Goal: Task Accomplishment & Management: Complete application form

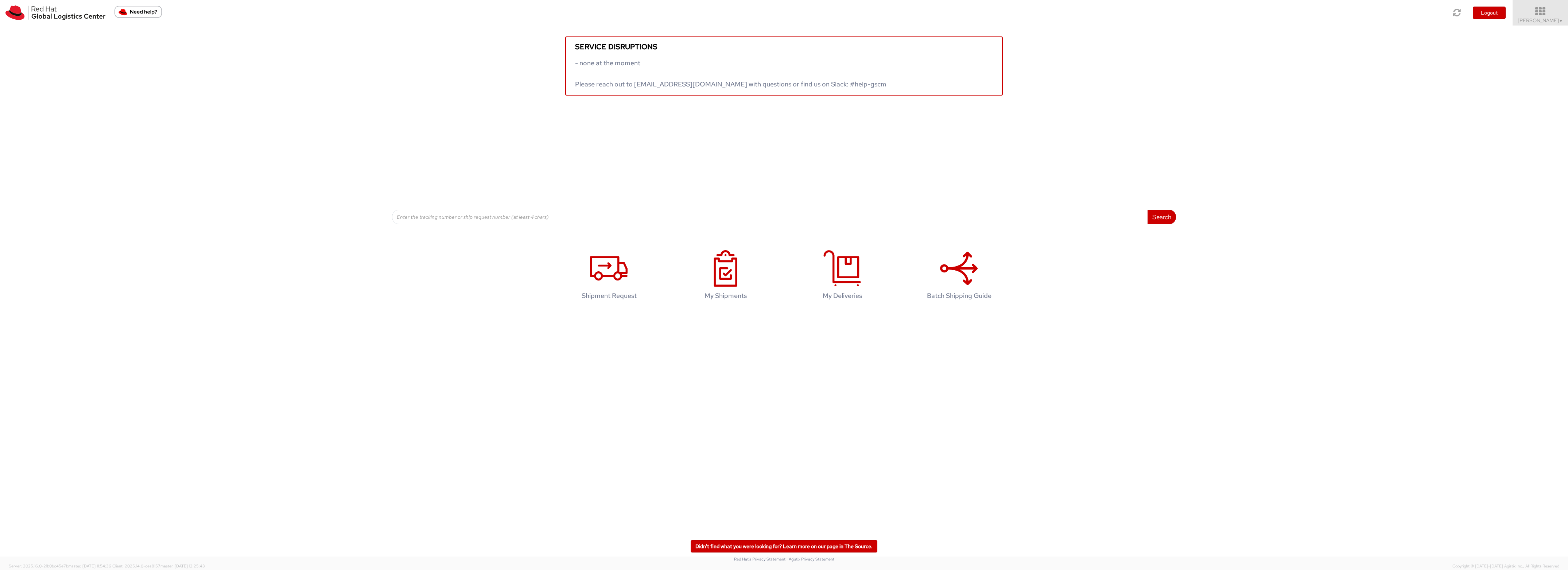
click at [1254, 13] on icon at bounding box center [1540, 12] width 64 height 10
click at [1254, 108] on link "My Deliveries" at bounding box center [1539, 99] width 58 height 16
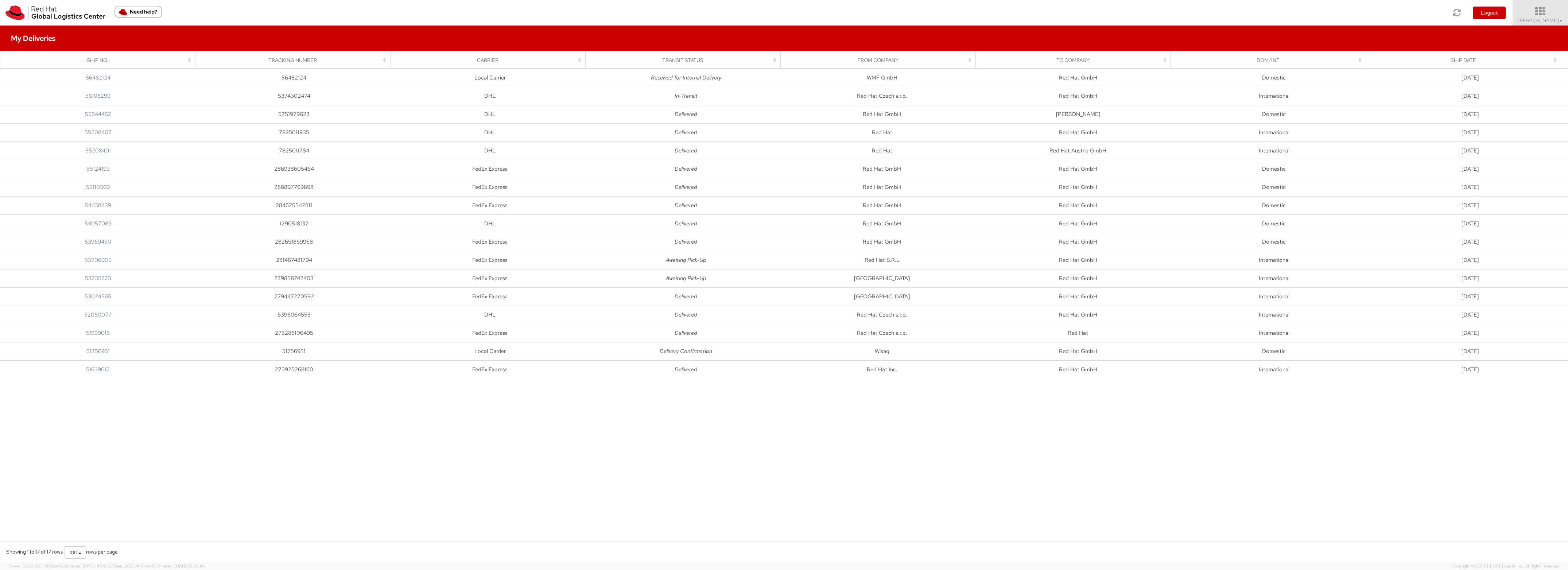
click at [1254, 14] on icon at bounding box center [1540, 12] width 64 height 10
click at [1254, 123] on link "Shipment Tracking" at bounding box center [1539, 116] width 58 height 16
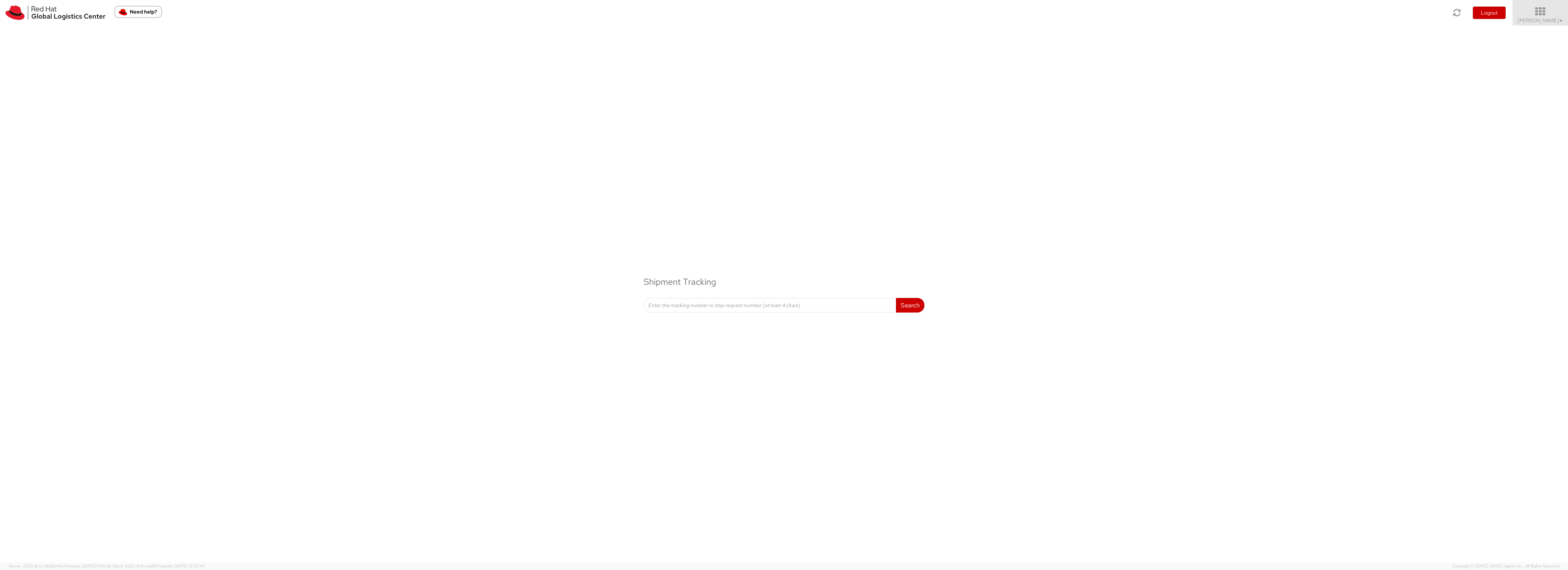
click at [1254, 8] on icon at bounding box center [1540, 12] width 64 height 10
click at [1254, 139] on link "Logistics Dashboard" at bounding box center [1539, 131] width 58 height 16
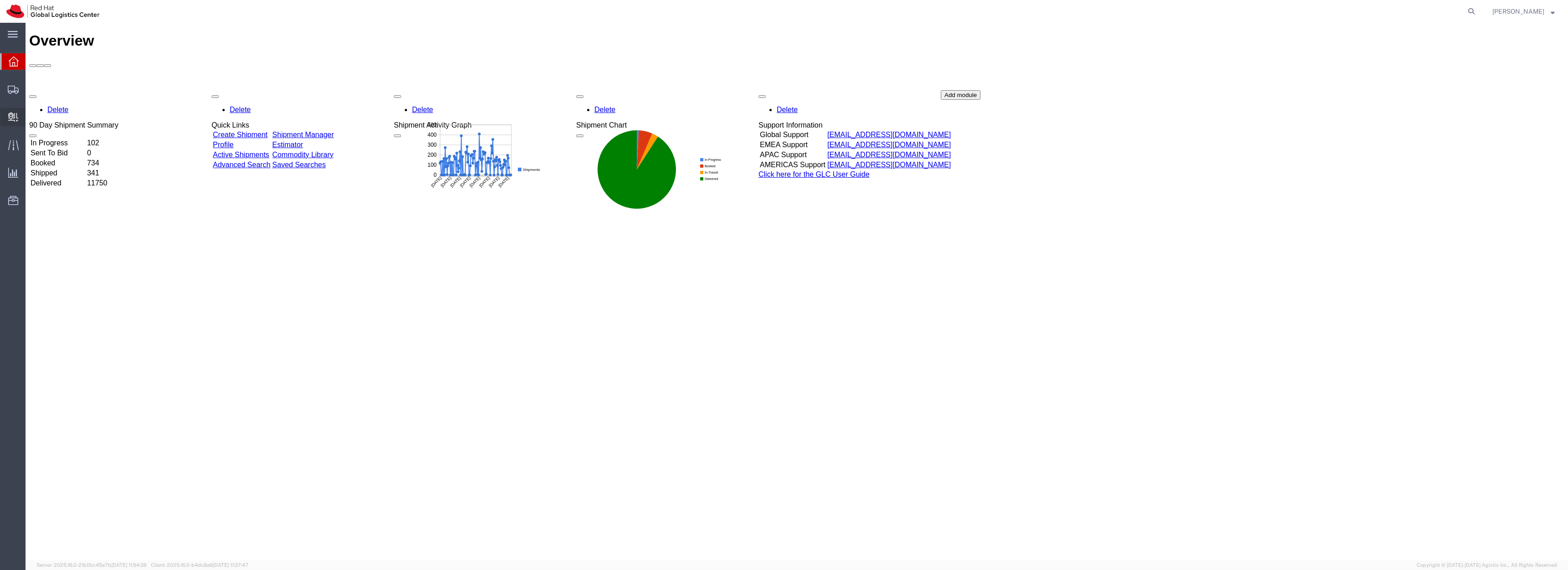
click at [0, 0] on span "Create Delivery" at bounding box center [0, 0] width 0 height 0
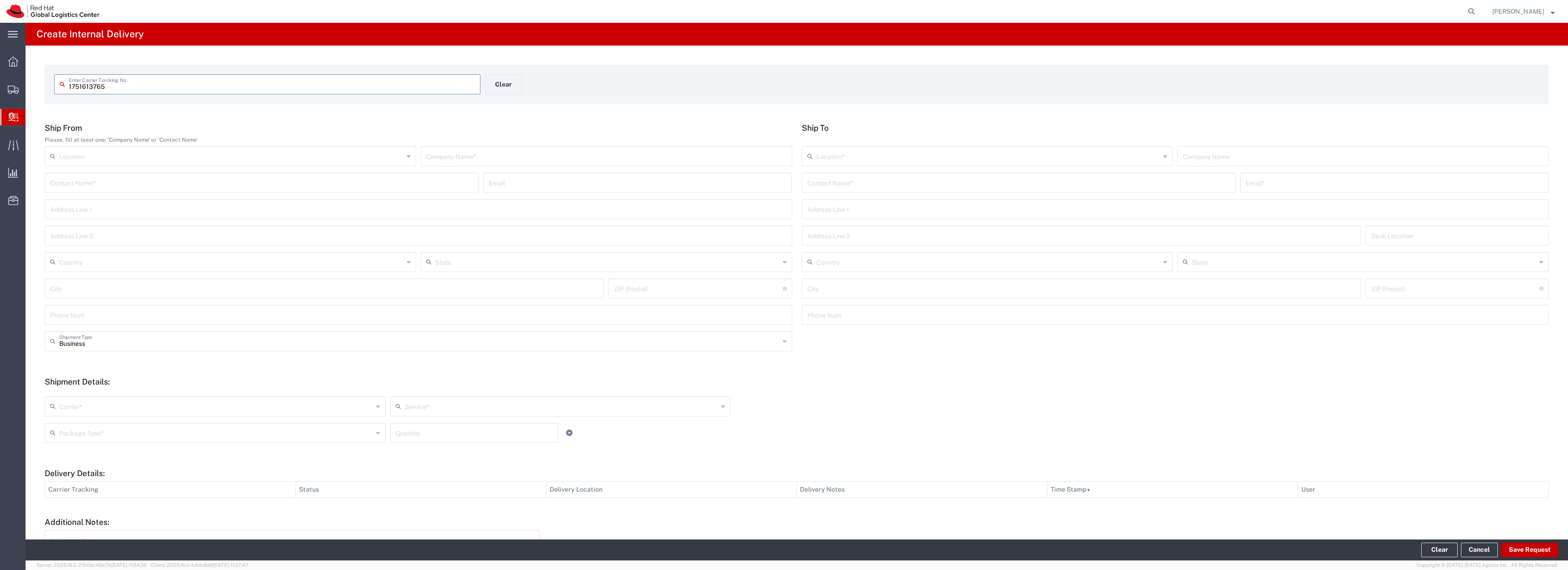
type input "1751613765"
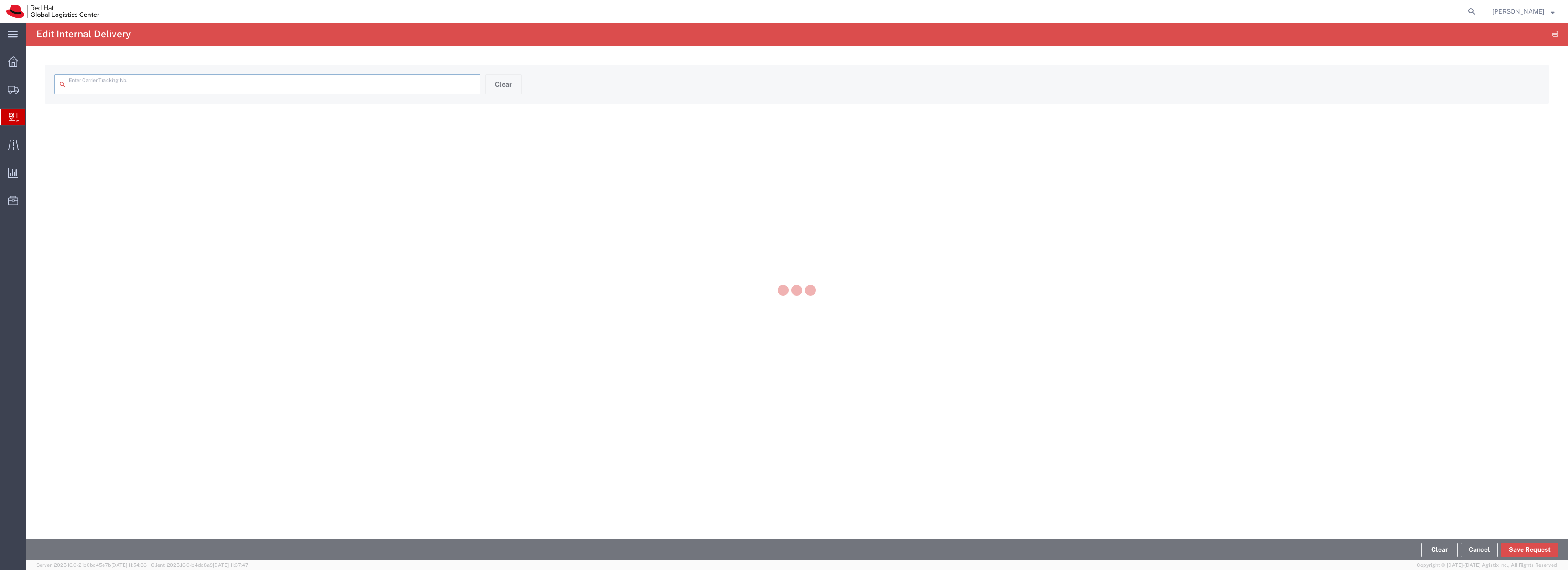
type input "1751613765"
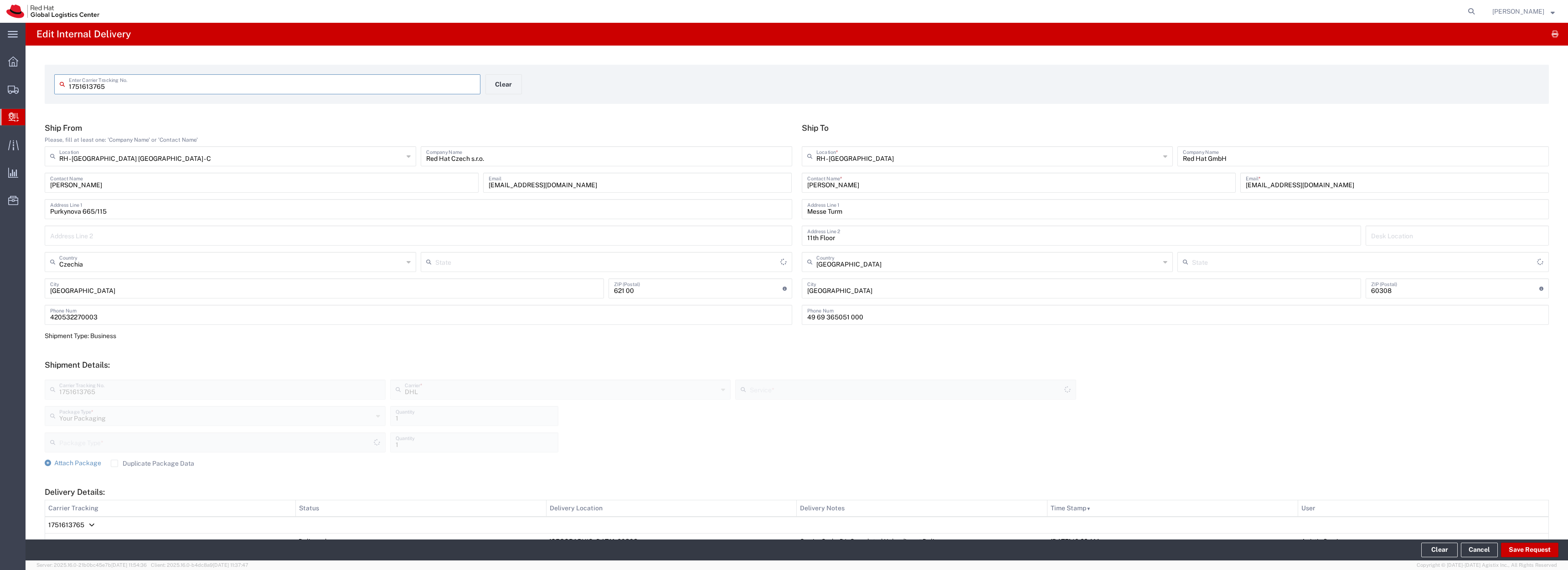
type input "EXPRESS 10:30"
type input "Your Packaging"
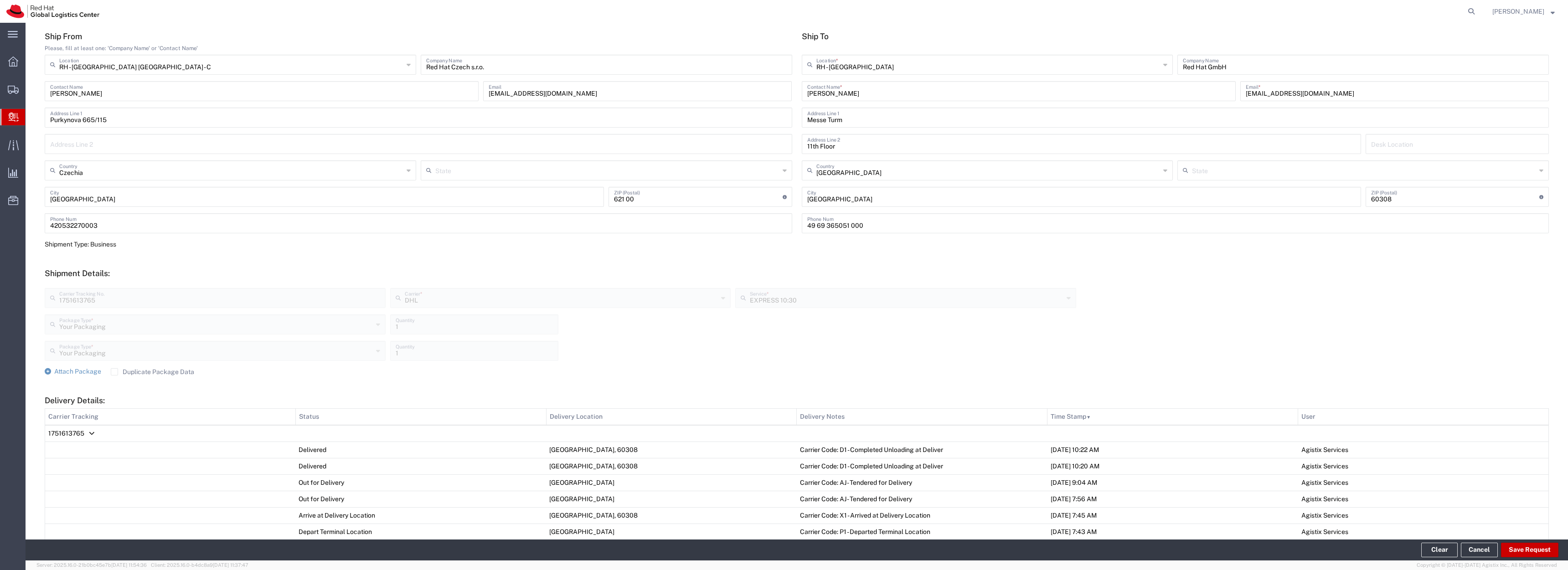
scroll to position [55, 0]
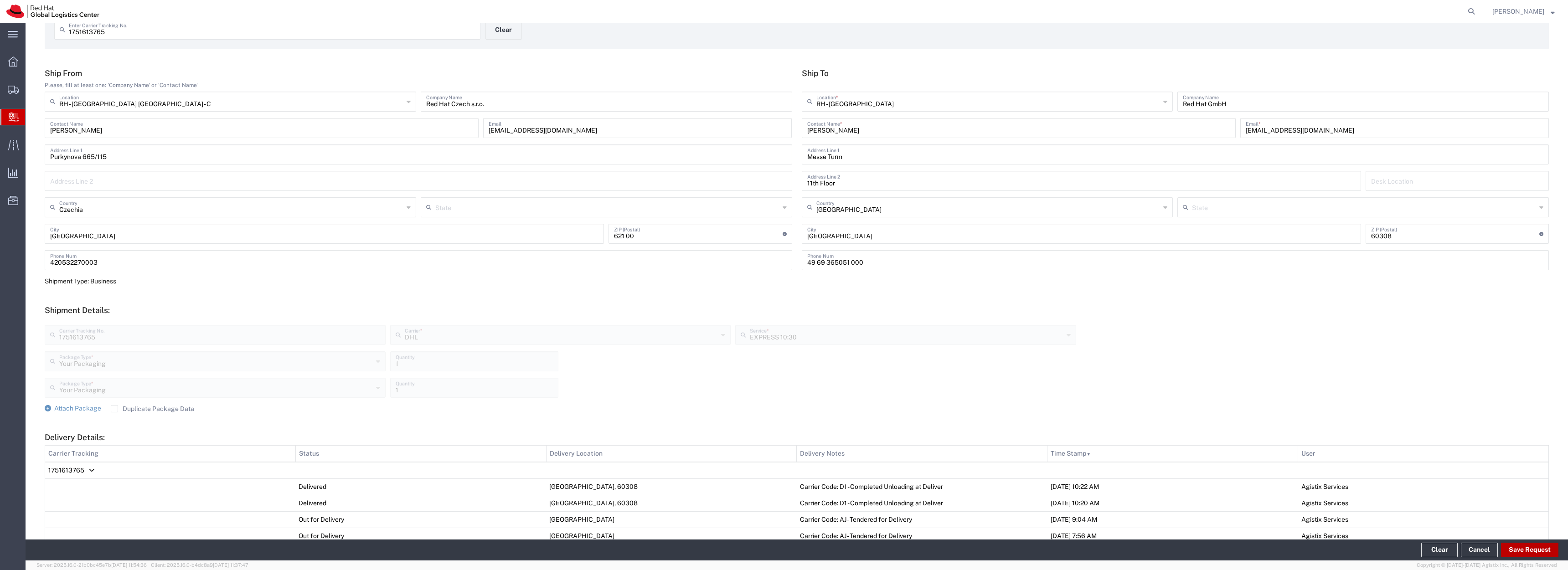
click at [1502, 554] on button "Save Request" at bounding box center [1529, 550] width 58 height 14
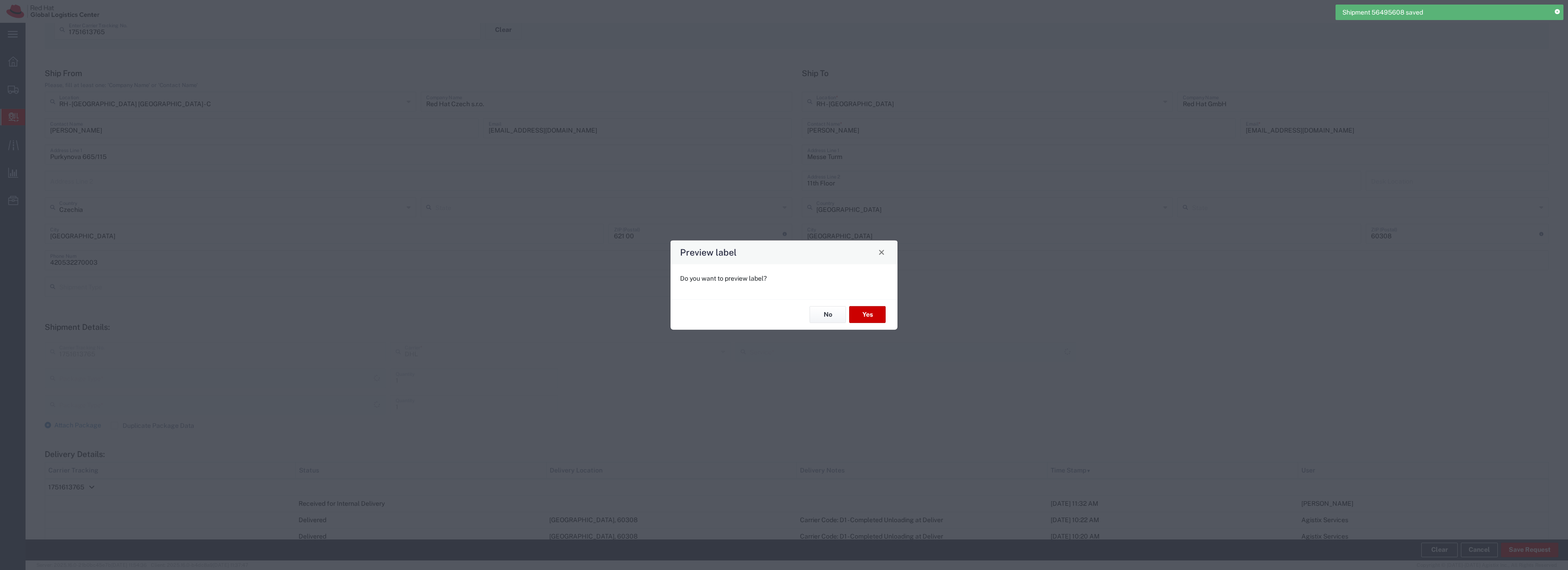
type input "Your Packaging"
type input "EXPRESS 10:30"
type input "Your Packaging"
click at [863, 315] on button "Yes" at bounding box center [868, 315] width 37 height 17
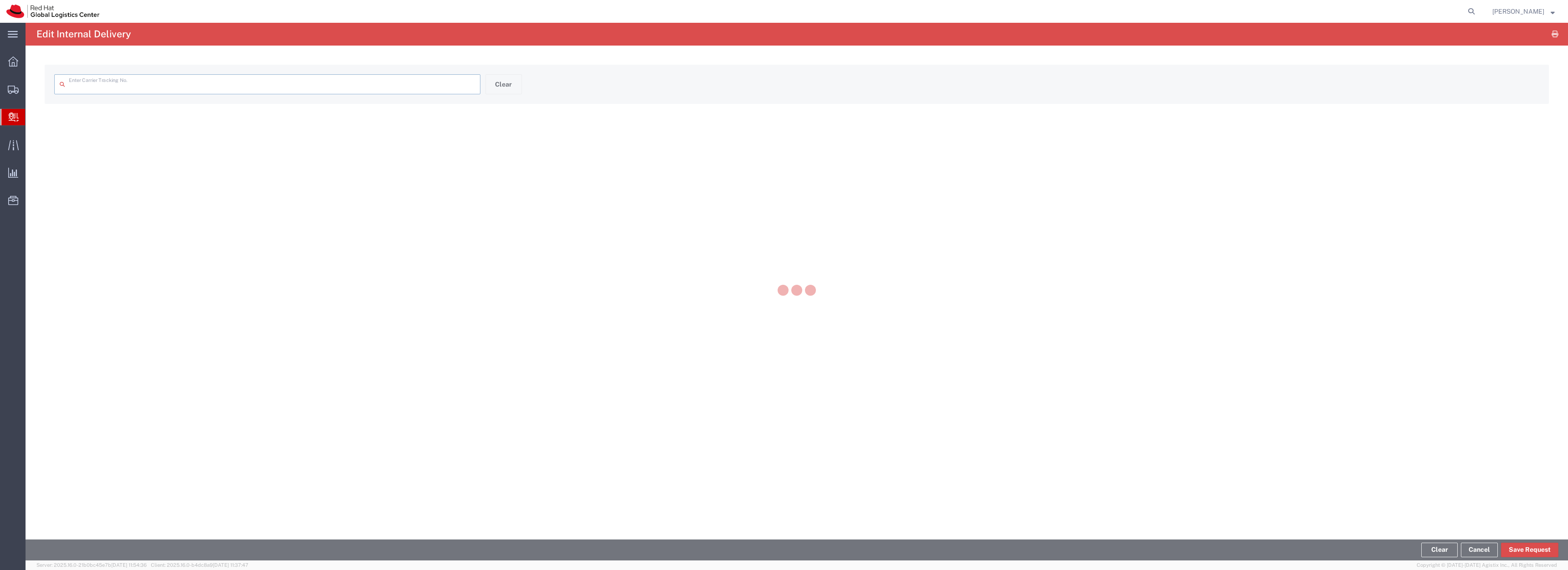
type input "1751613765"
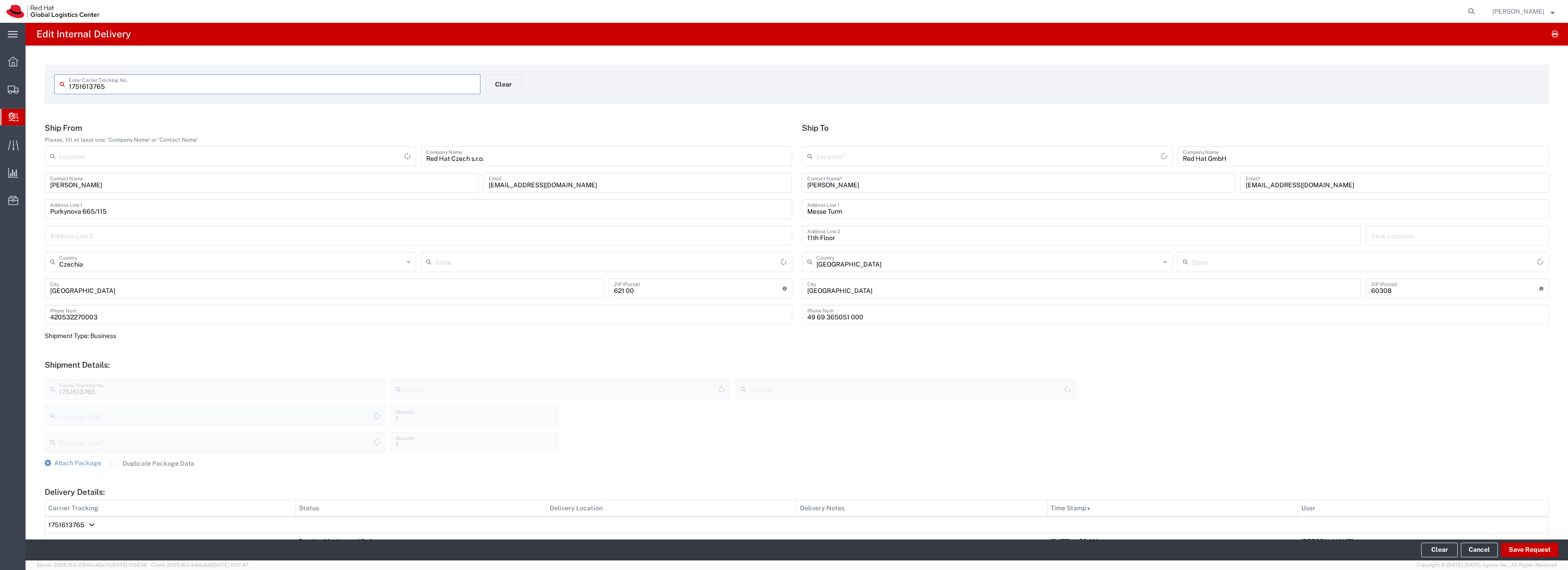
type input "EXPRESS 10:30"
type input "Your Packaging"
type input "DHL"
type input "Your Packaging"
type input "RH - [GEOGRAPHIC_DATA] [GEOGRAPHIC_DATA] - C"
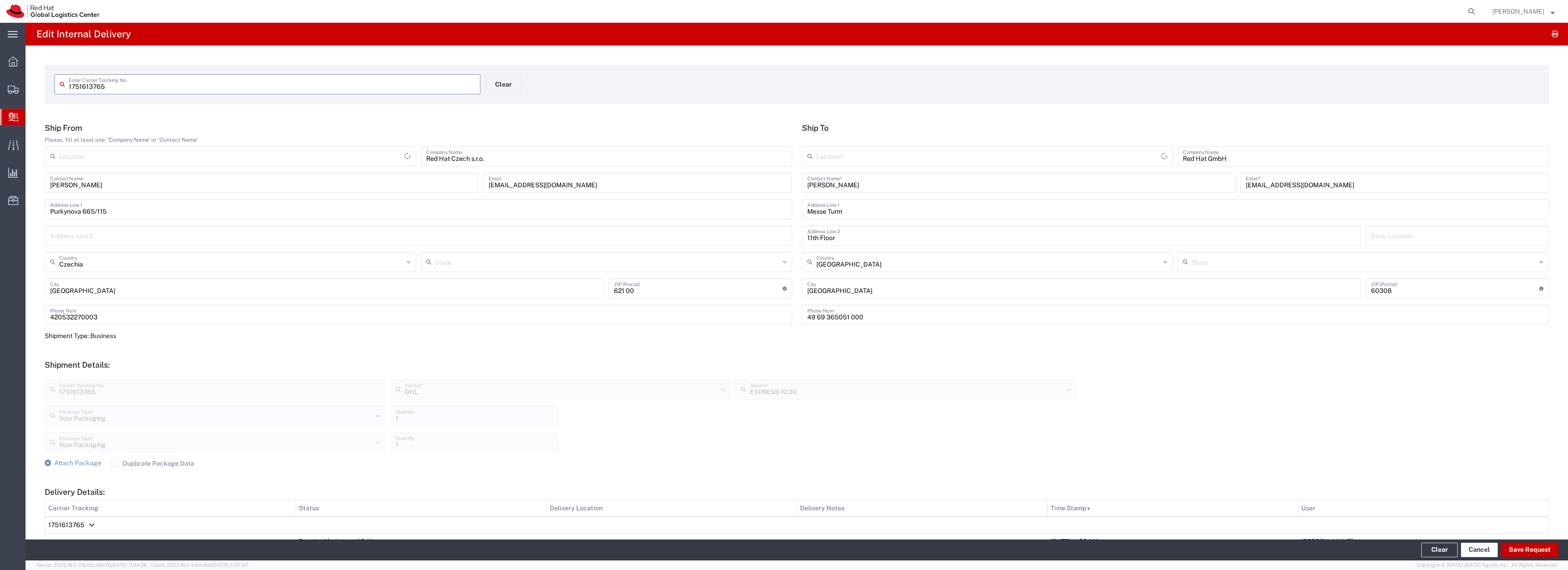
type input "RH - [GEOGRAPHIC_DATA]"
click at [1529, 546] on button "Save Request" at bounding box center [1529, 550] width 58 height 14
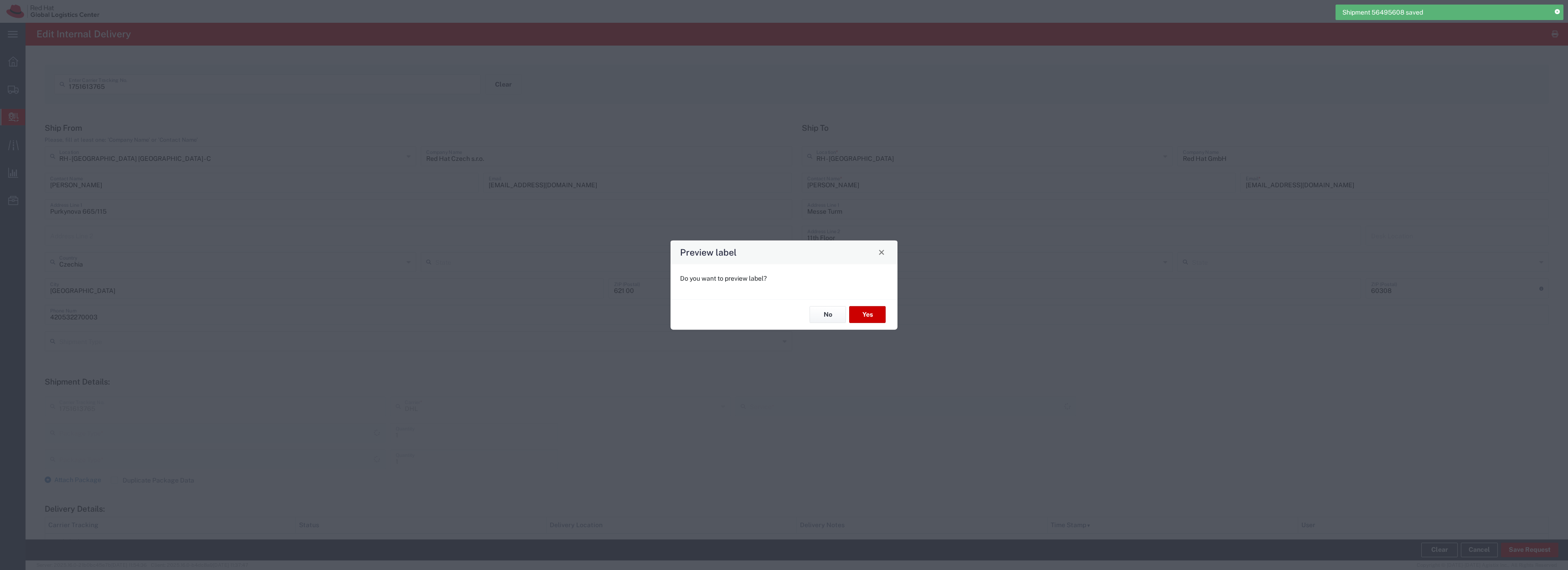
type input "Your Packaging"
type input "EXPRESS 10:30"
type input "Your Packaging"
click at [820, 314] on button "No" at bounding box center [828, 315] width 37 height 17
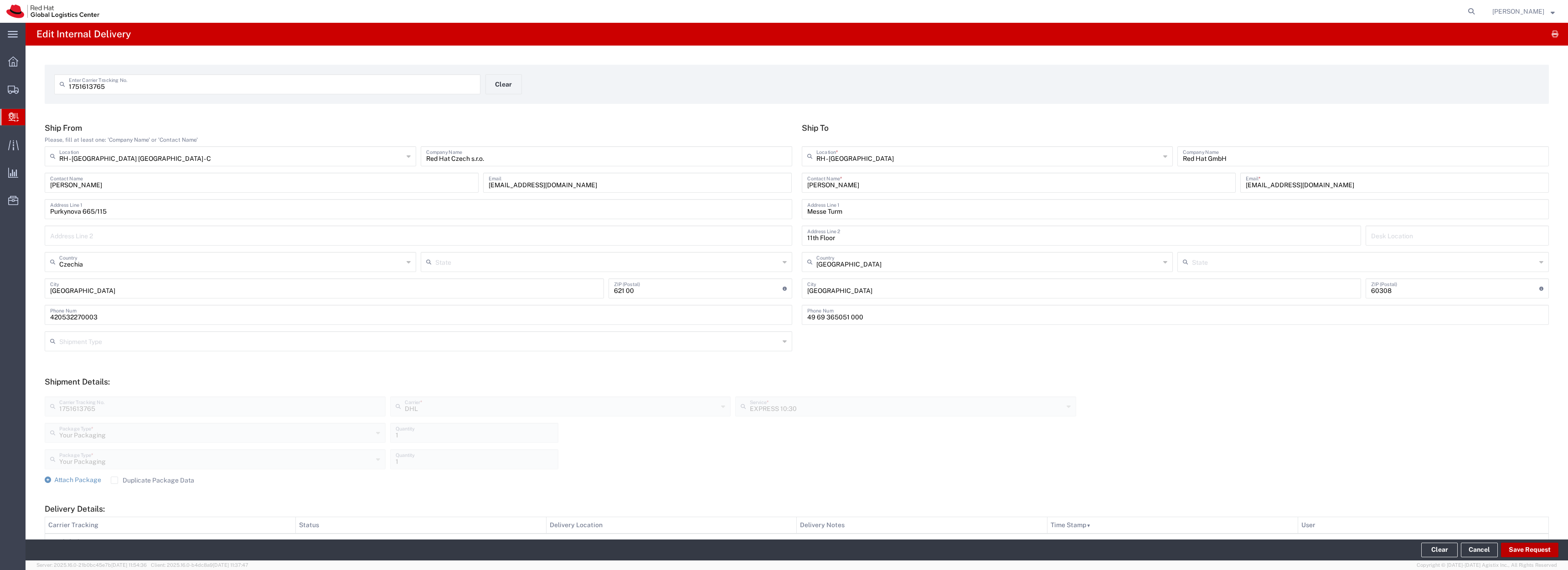
click at [1513, 553] on button "Save Request" at bounding box center [1529, 550] width 58 height 14
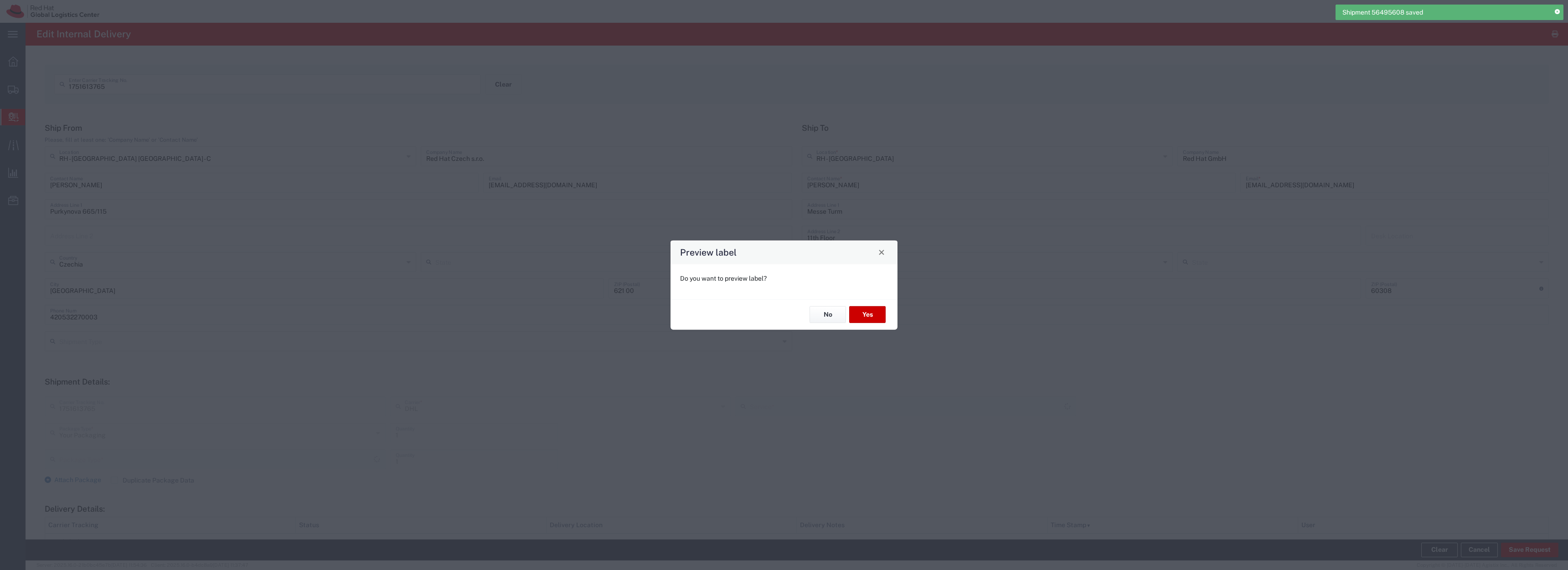
type input "EXPRESS 10:30"
type input "Your Packaging"
click at [826, 317] on button "No" at bounding box center [828, 315] width 37 height 17
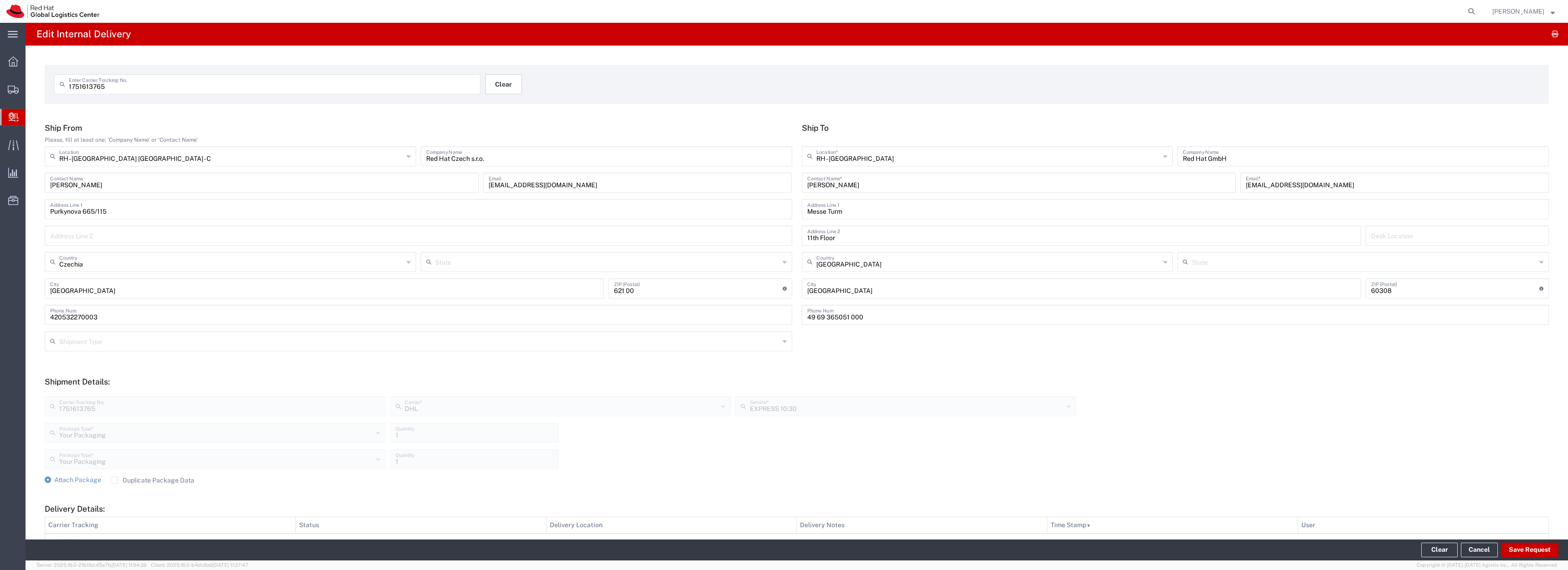
click at [507, 86] on button "Clear" at bounding box center [504, 84] width 37 height 20
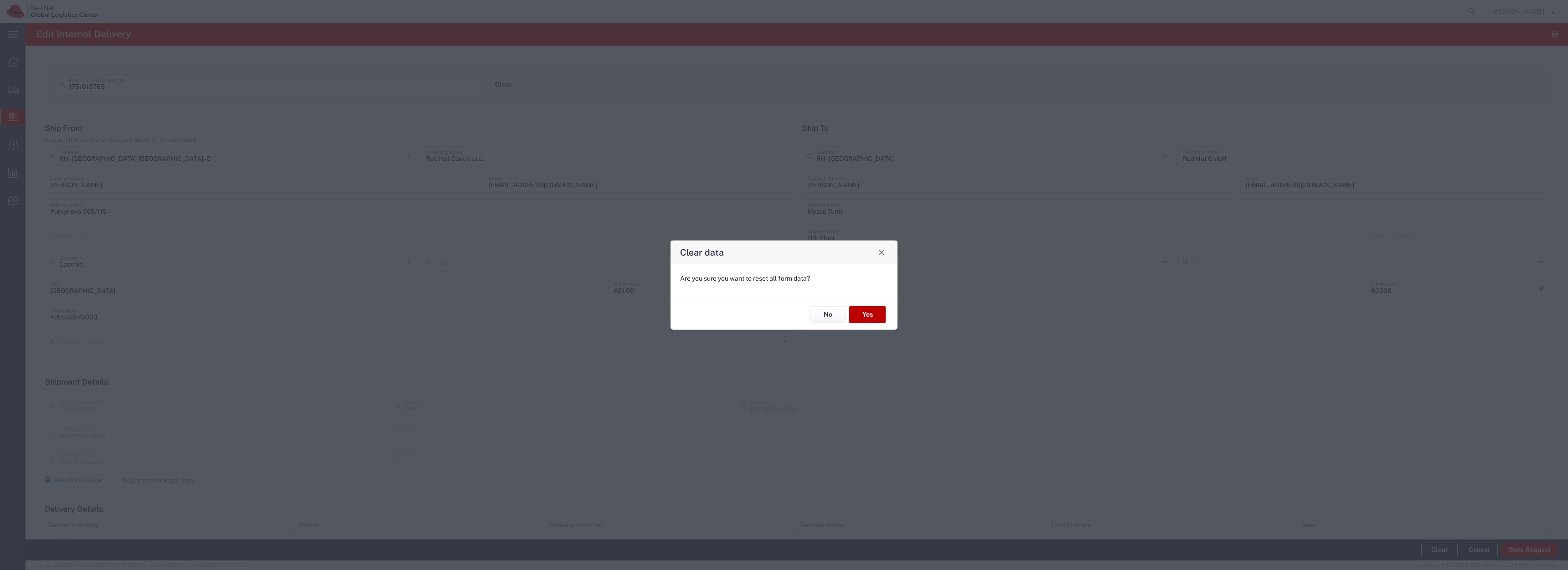
click at [873, 316] on button "Yes" at bounding box center [868, 315] width 37 height 17
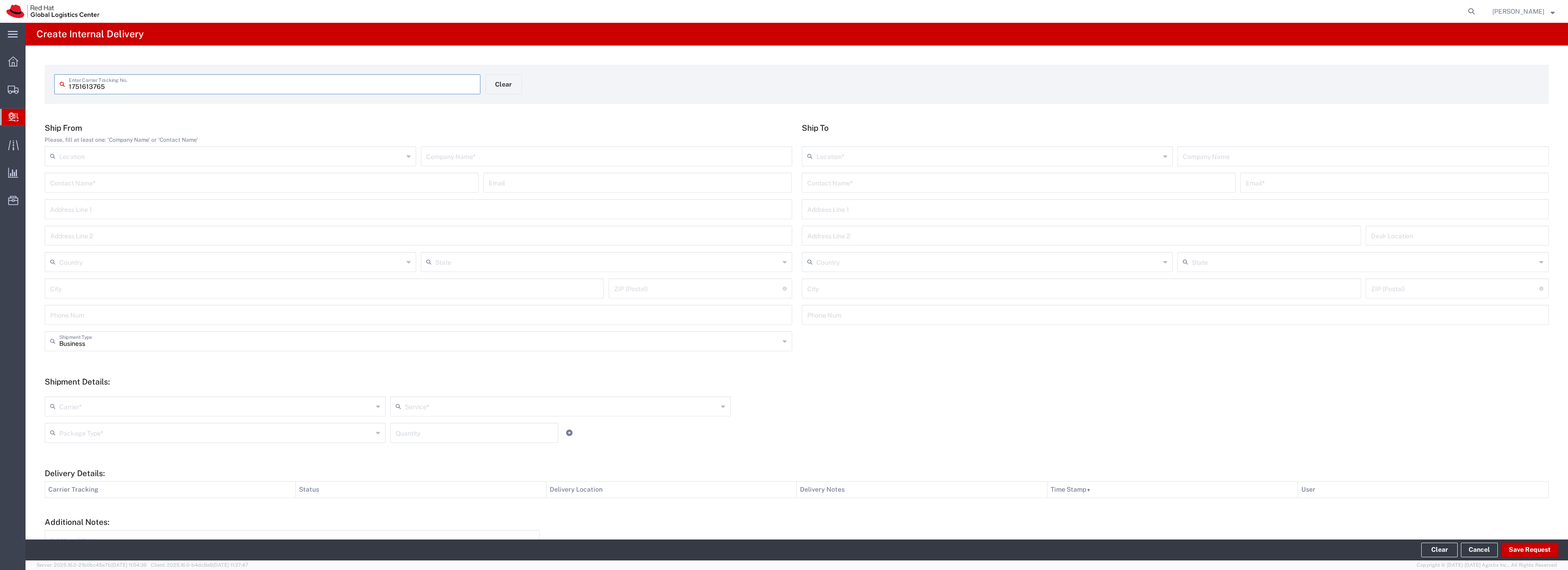
type input "1751613765"
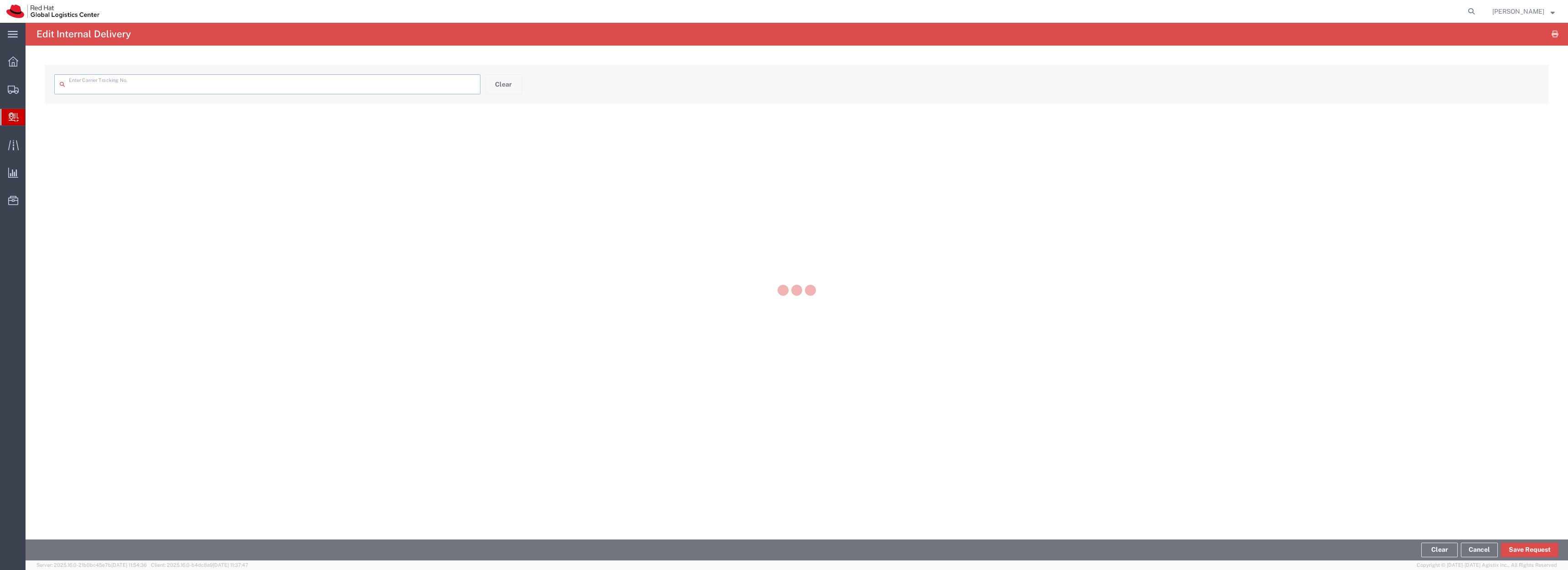
type input "1751613765"
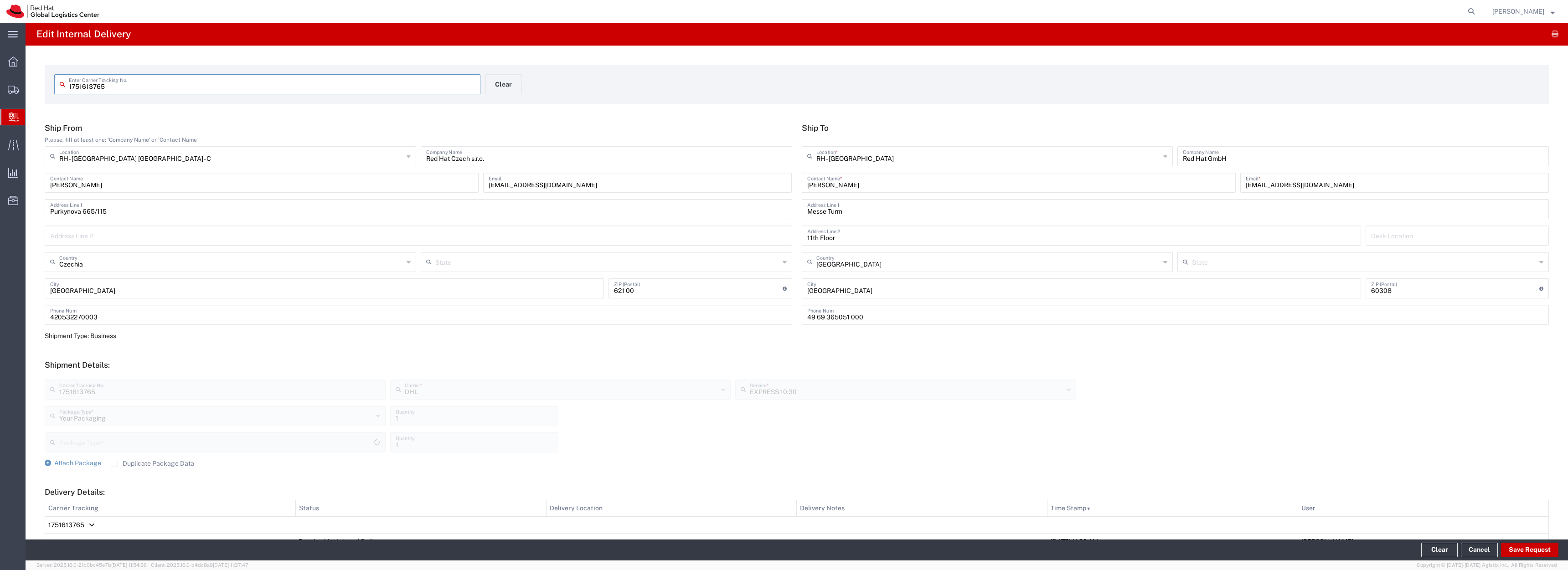
type input "Your Packaging"
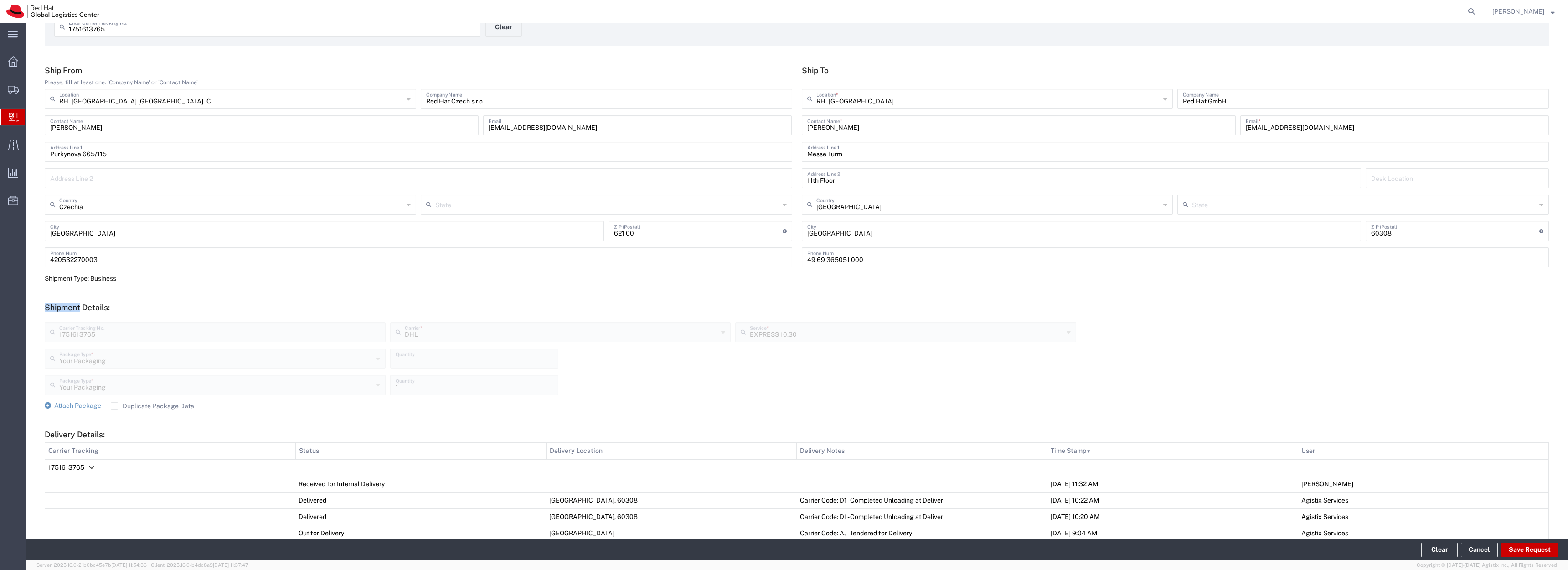
scroll to position [67, 0]
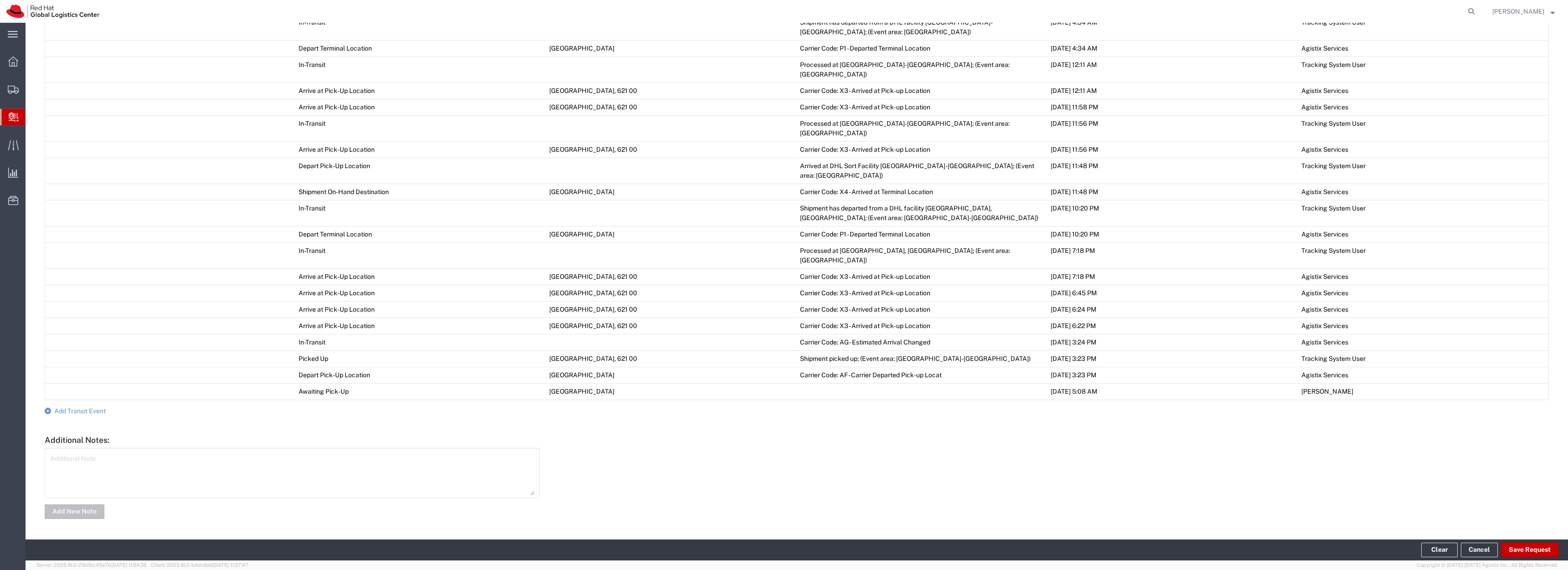
scroll to position [899, 0]
click at [1514, 548] on button "Save Request" at bounding box center [1529, 550] width 58 height 14
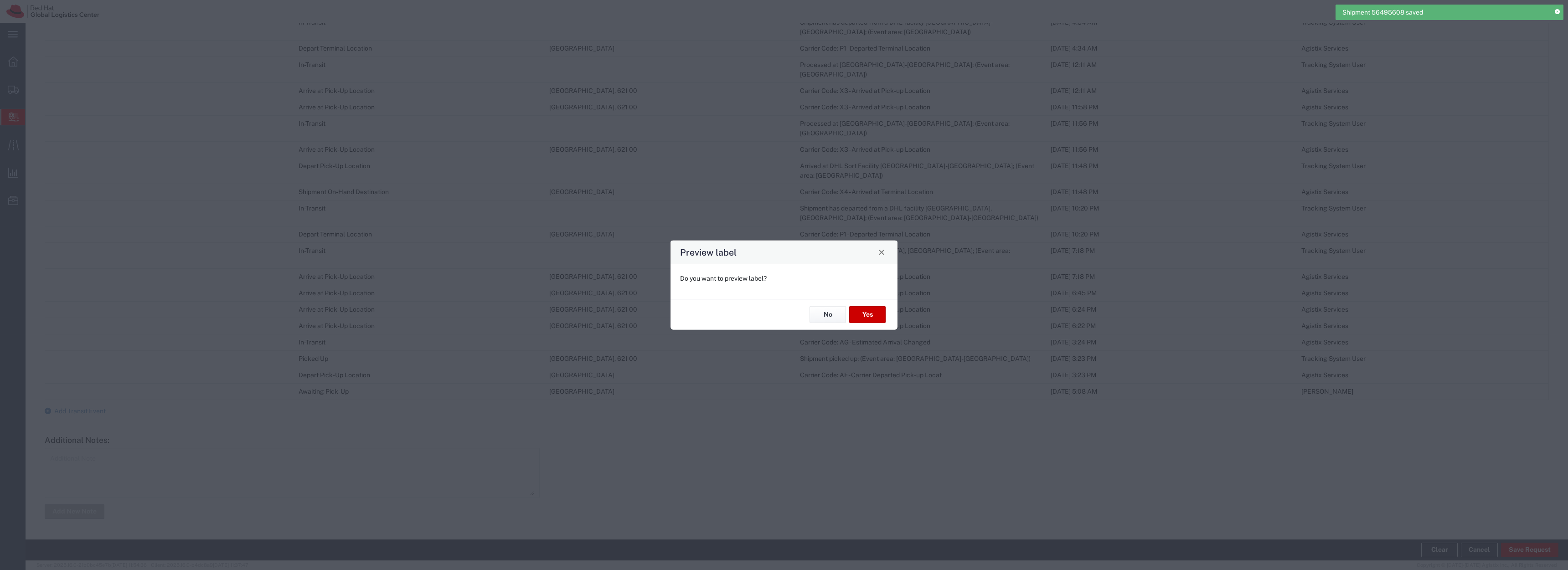
scroll to position [912, 0]
type input "Your Packaging"
type input "EXPRESS 10:30"
type input "Your Packaging"
click at [874, 316] on button "Yes" at bounding box center [868, 315] width 37 height 17
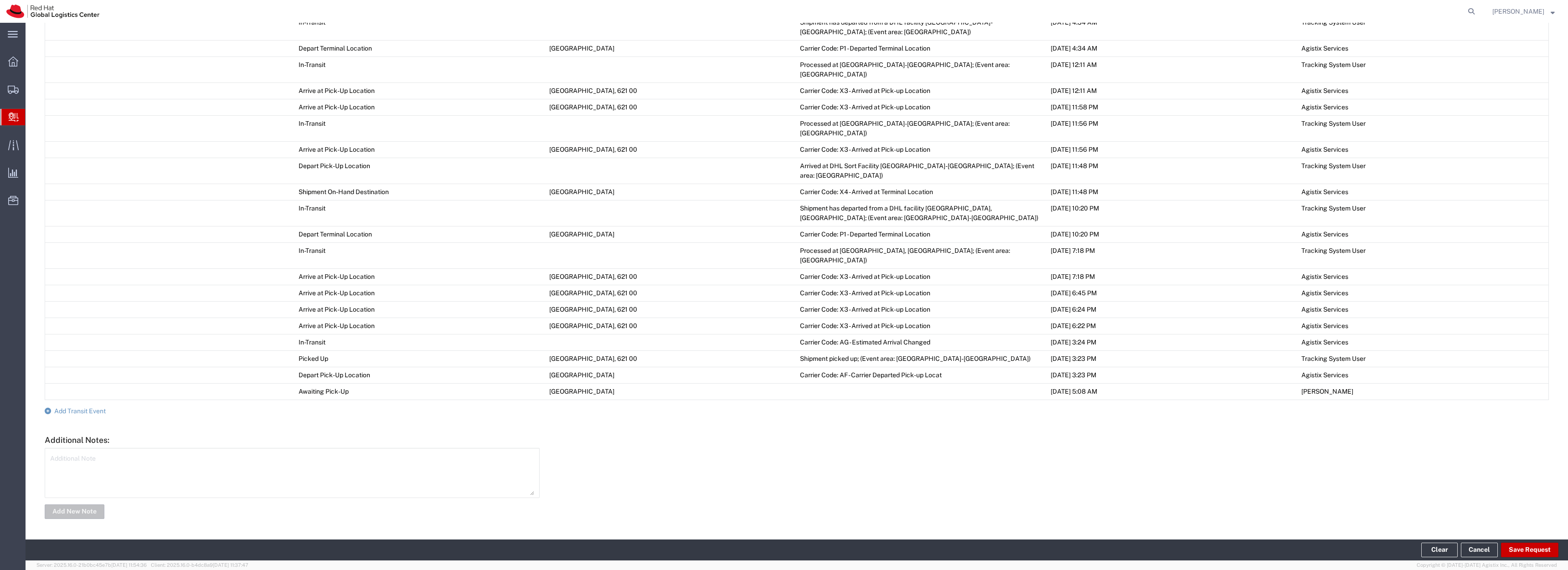
click at [1542, 285] on td "Agistix Services" at bounding box center [1424, 293] width 250 height 16
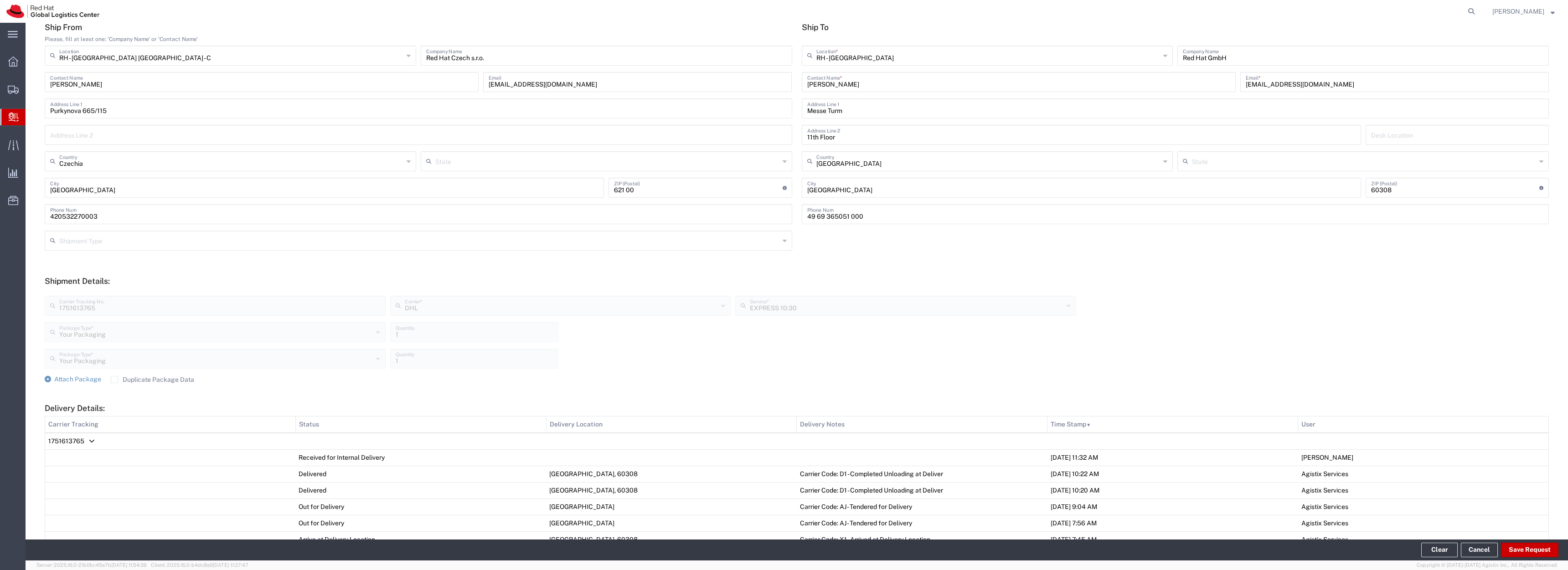
scroll to position [0, 0]
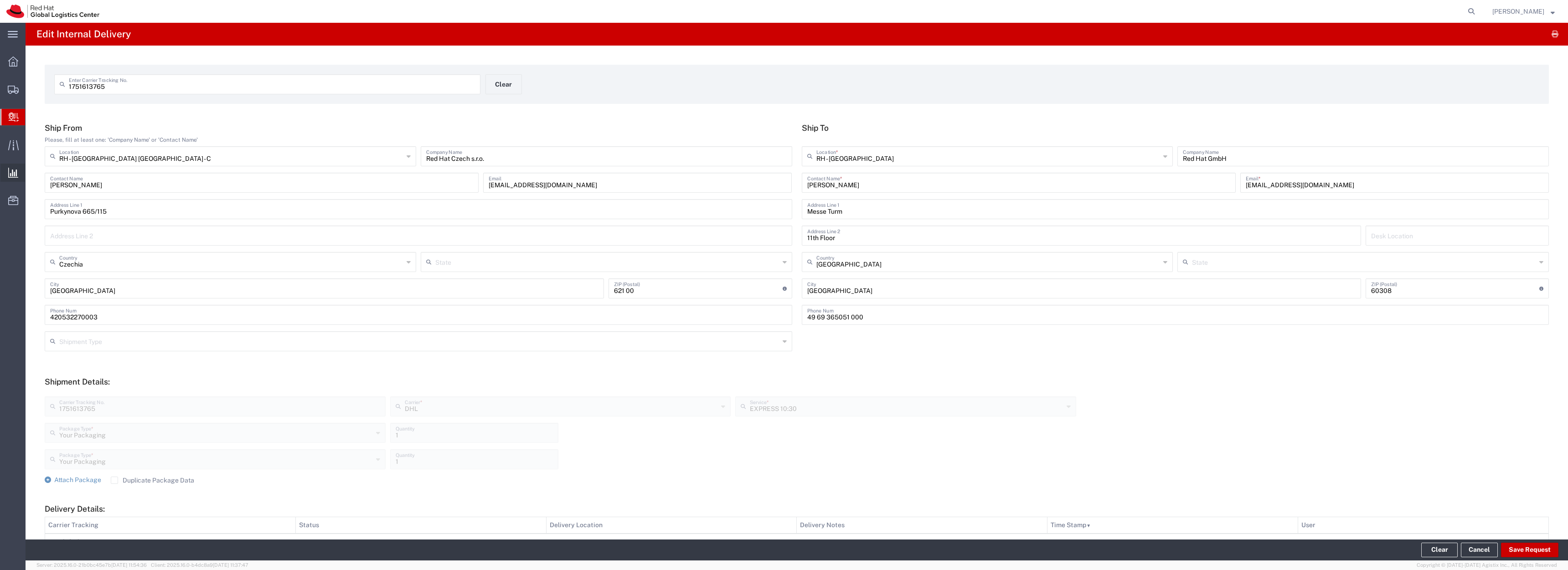
click at [32, 170] on span "Analytics" at bounding box center [28, 172] width 7 height 18
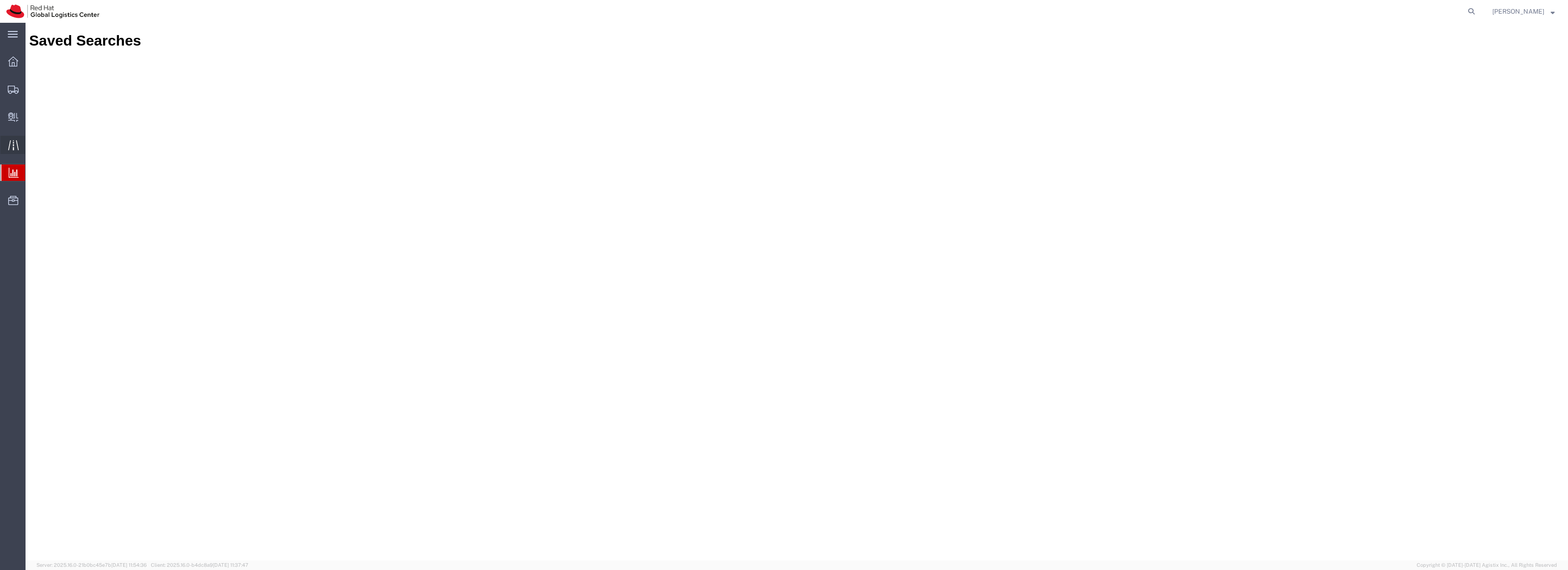
click at [13, 142] on icon at bounding box center [13, 144] width 11 height 11
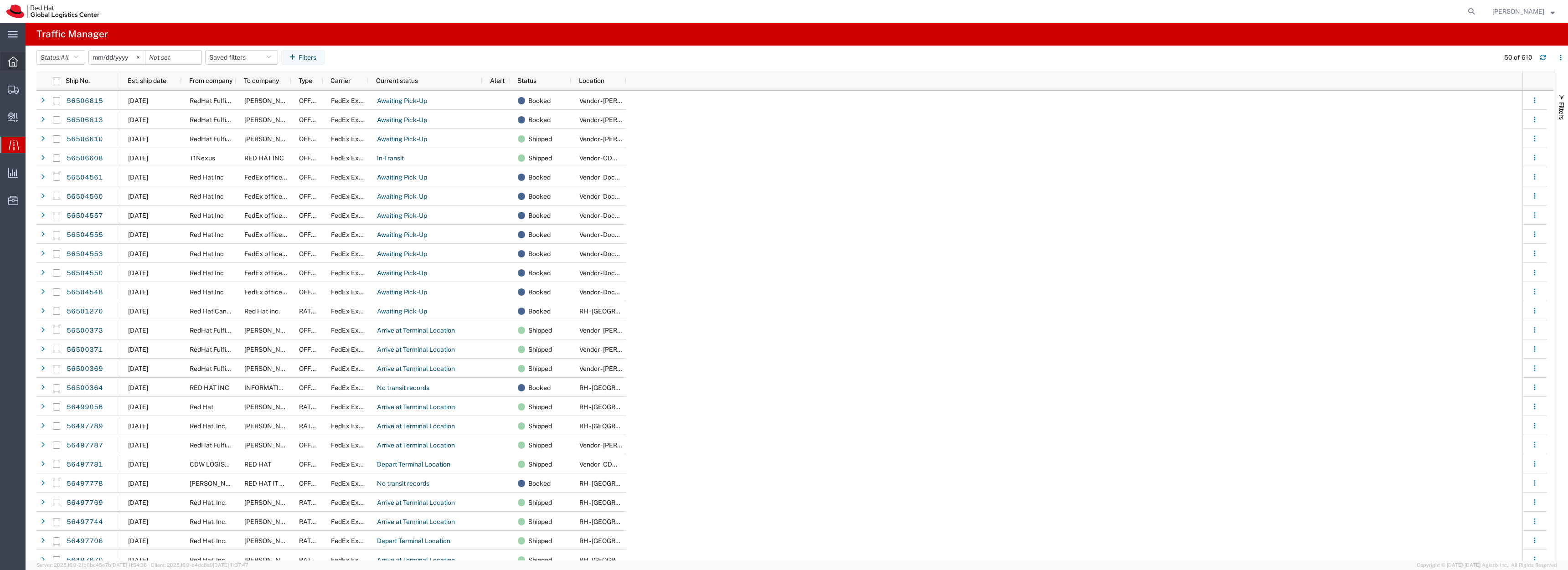
click at [32, 60] on span "Overview" at bounding box center [28, 61] width 7 height 18
